Goal: Task Accomplishment & Management: Complete application form

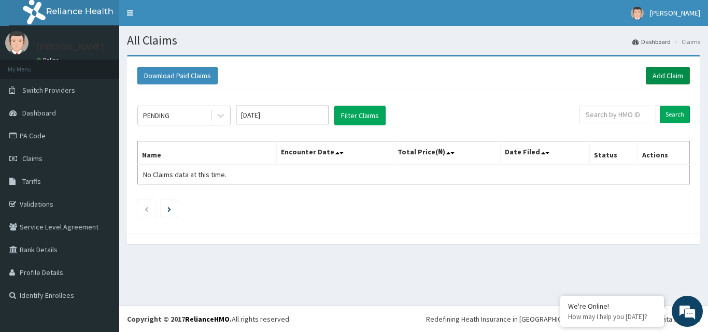
click at [672, 81] on link "Add Claim" at bounding box center [668, 76] width 44 height 18
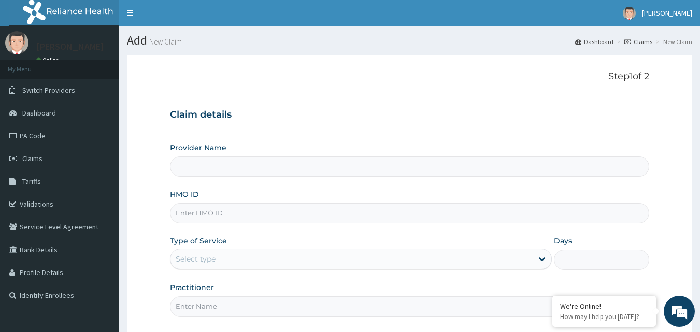
type input "Bodyline Gym- Ikoyi"
type input "1"
